Goal: Information Seeking & Learning: Learn about a topic

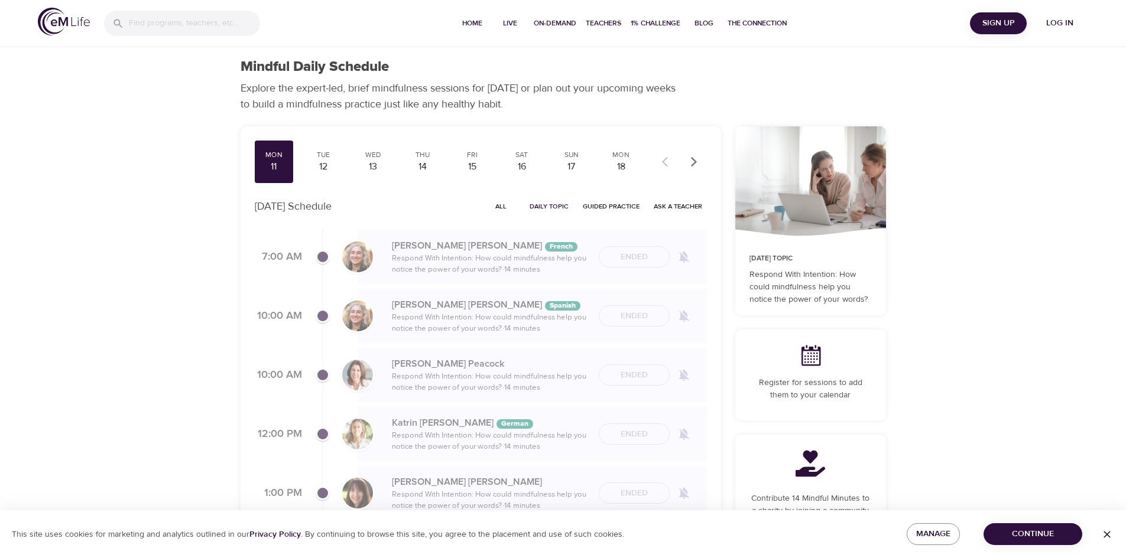
click at [362, 21] on span "Log in" at bounding box center [1059, 23] width 47 height 15
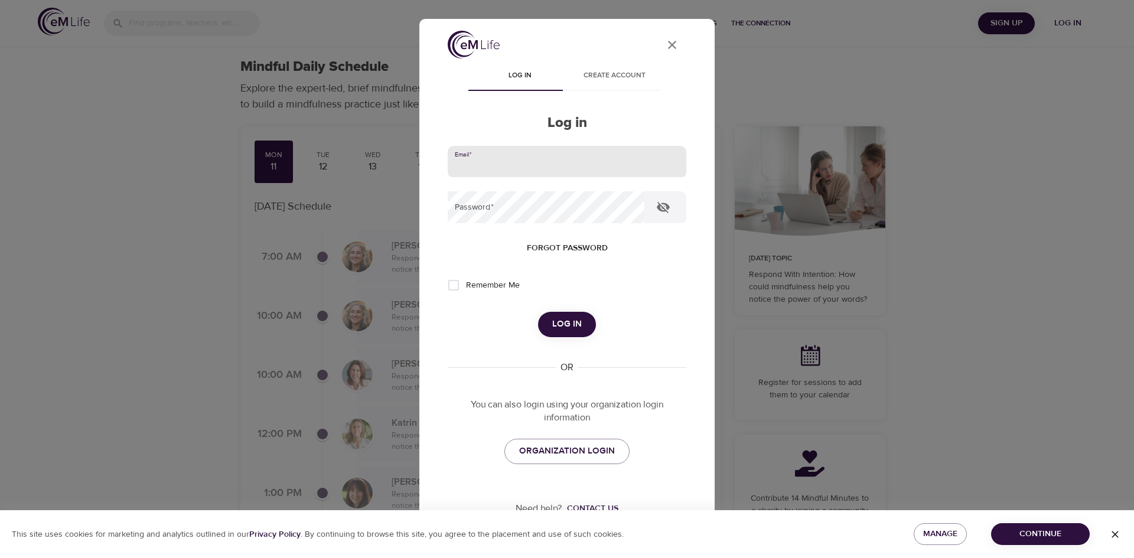
click at [362, 149] on input "email" at bounding box center [567, 162] width 239 height 32
type input "[PERSON_NAME][EMAIL_ADDRESS][PERSON_NAME][DOMAIN_NAME]"
click at [362, 149] on button "Log in" at bounding box center [567, 324] width 58 height 25
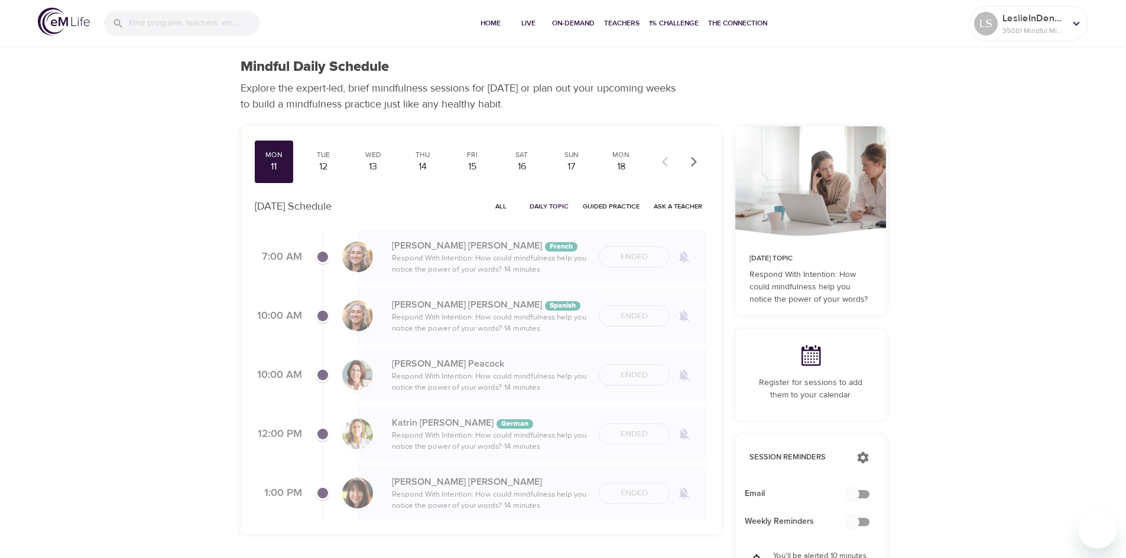
checkbox input "true"
click at [323, 149] on div "12" at bounding box center [323, 167] width 30 height 14
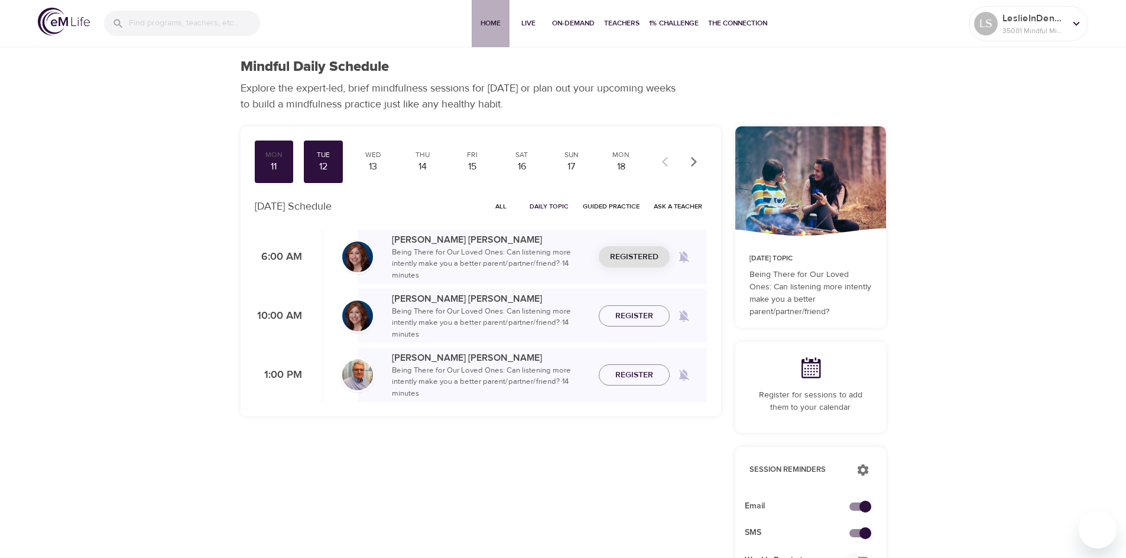
click at [362, 24] on span "Home" at bounding box center [490, 23] width 28 height 12
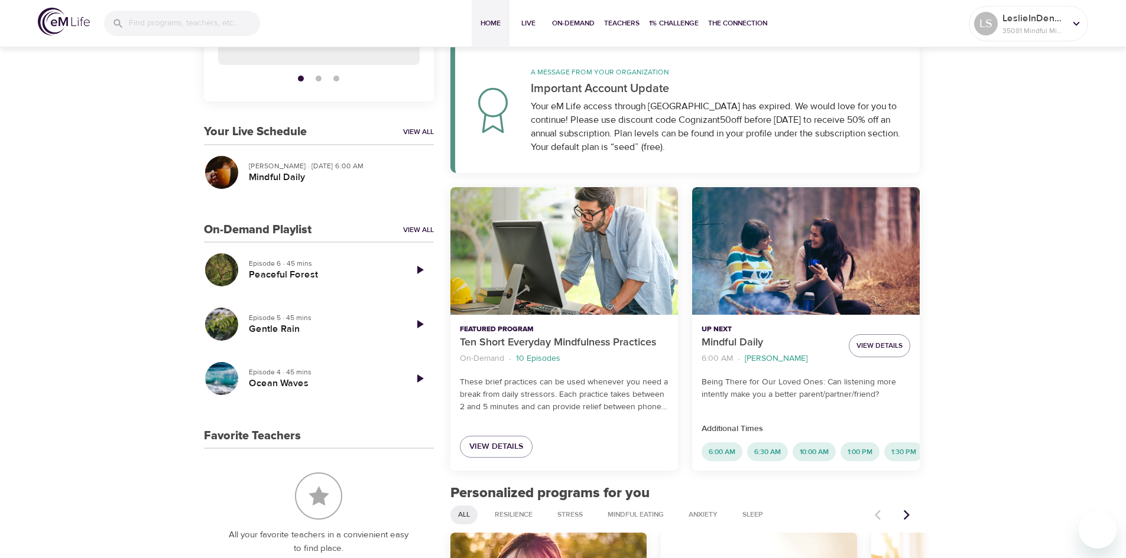
scroll to position [186, 0]
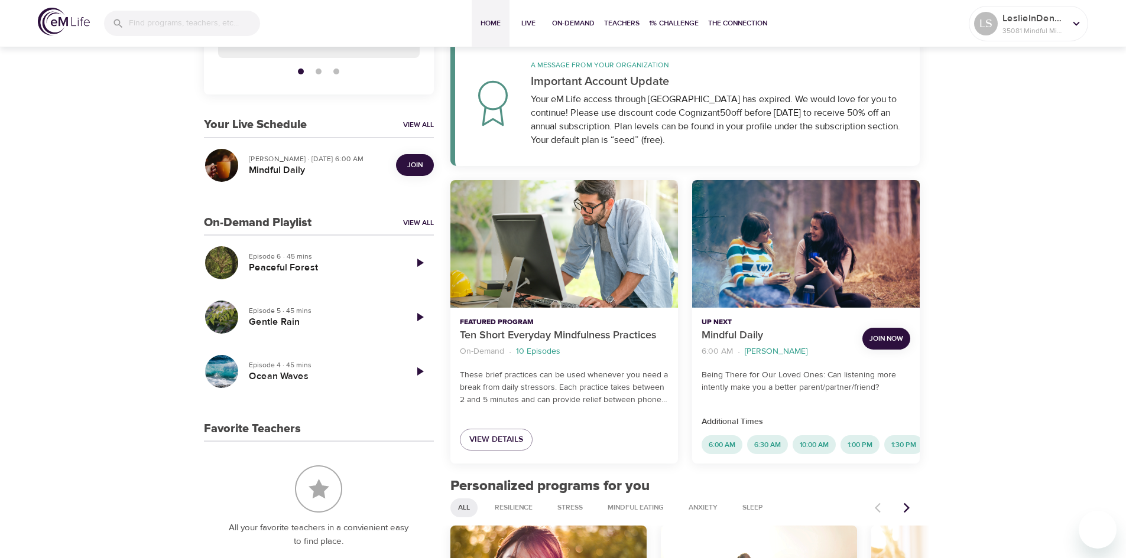
click at [362, 149] on span "Join Now" at bounding box center [886, 339] width 34 height 12
